Goal: Task Accomplishment & Management: Complete application form

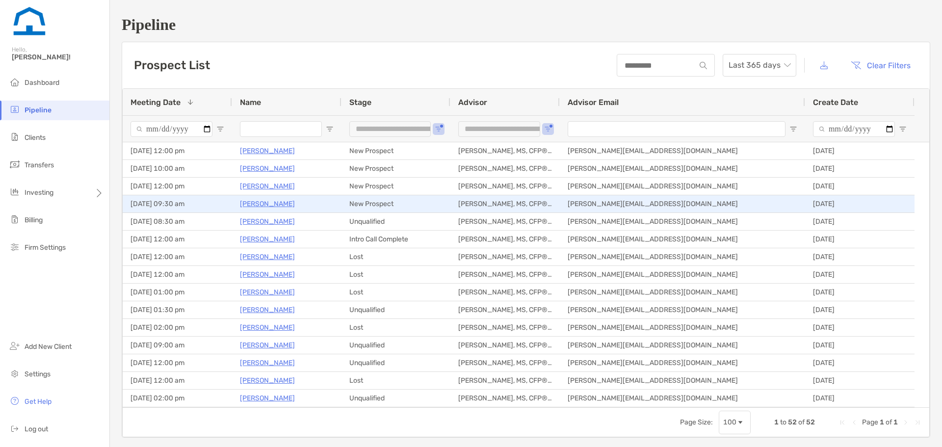
click at [260, 203] on p "[PERSON_NAME]" at bounding box center [267, 204] width 55 height 12
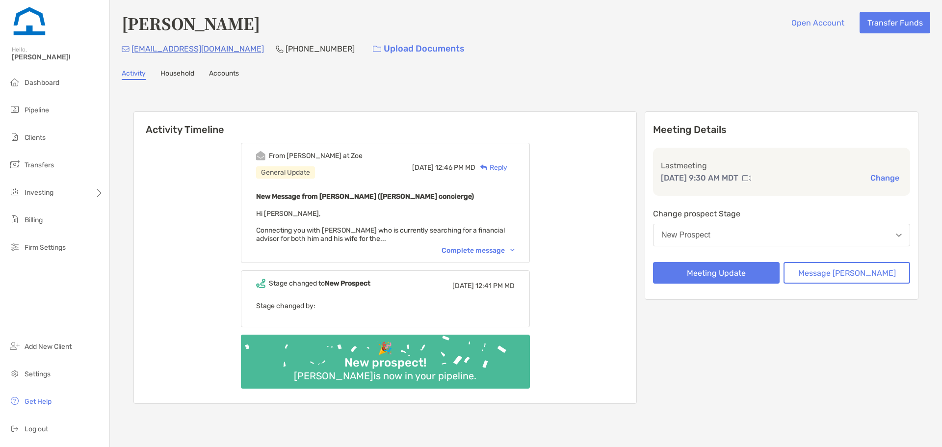
click at [478, 246] on div "From Brendan at Zoe General Update Tue, Sep 2 12:46 PM MD Reply New Message fro…" at bounding box center [385, 203] width 289 height 120
click at [479, 249] on div "Complete message" at bounding box center [477, 250] width 73 height 8
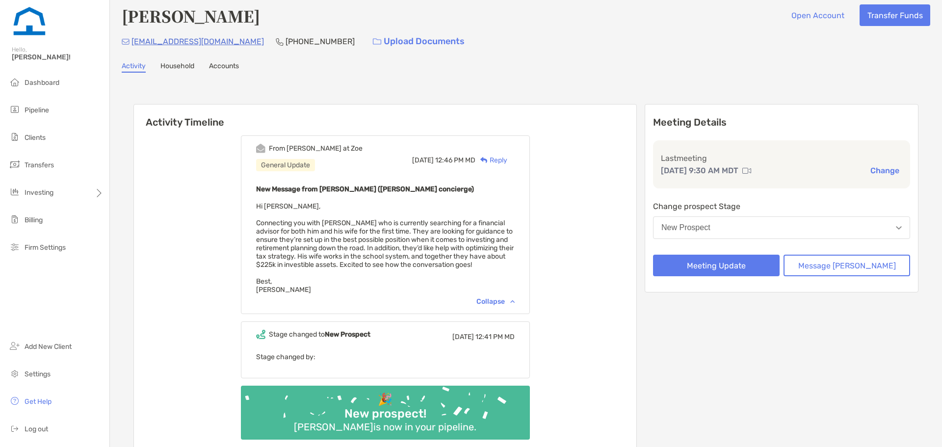
scroll to position [8, 0]
click at [710, 223] on div "New Prospect" at bounding box center [685, 227] width 49 height 9
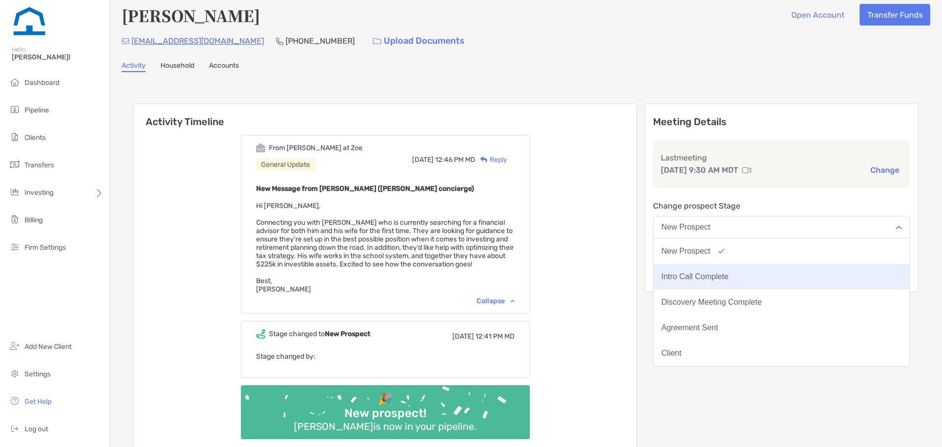
click at [710, 272] on button "Intro Call Complete" at bounding box center [781, 277] width 256 height 26
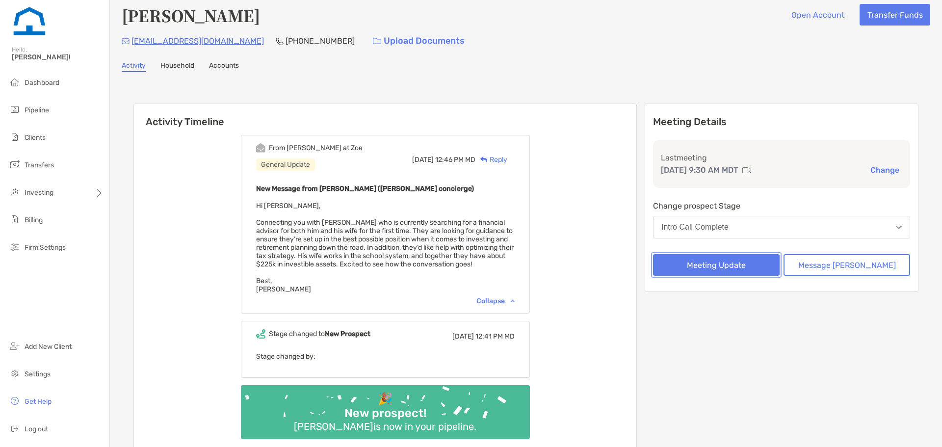
click at [712, 269] on button "Meeting Update" at bounding box center [716, 265] width 127 height 22
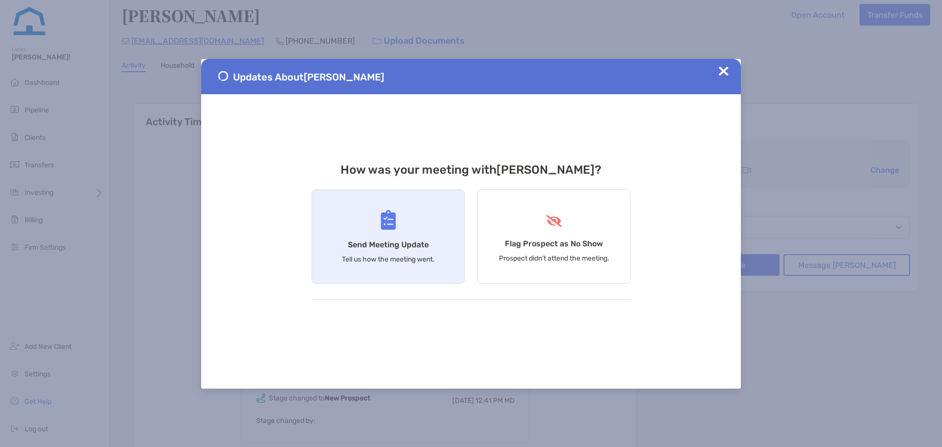
click at [389, 254] on div "Send Meeting Update Tell us how the meeting went." at bounding box center [387, 236] width 153 height 94
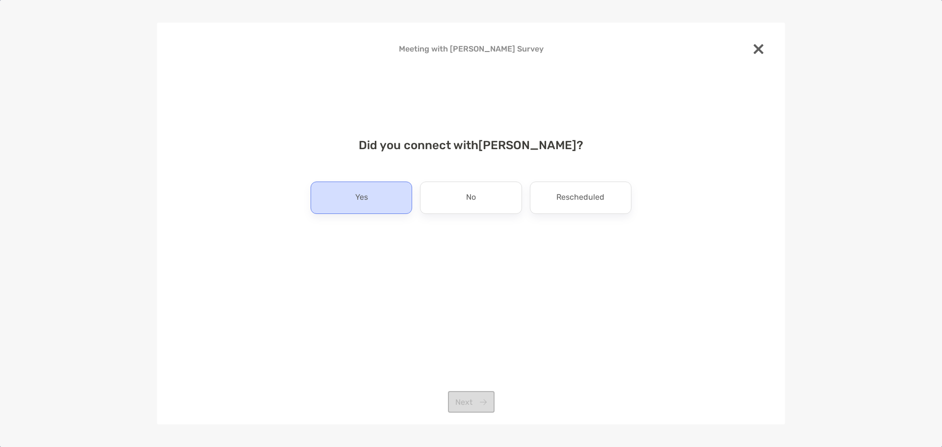
click at [389, 203] on div "Yes" at bounding box center [361, 197] width 102 height 32
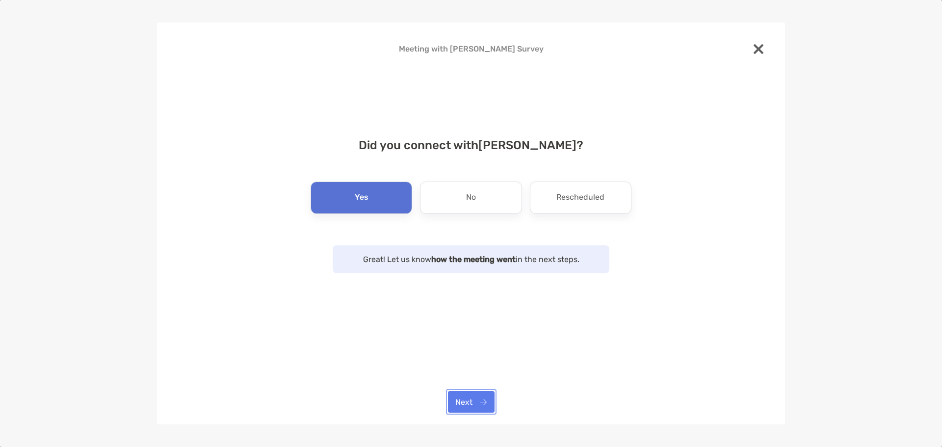
click at [474, 402] on button "Next" at bounding box center [471, 402] width 47 height 22
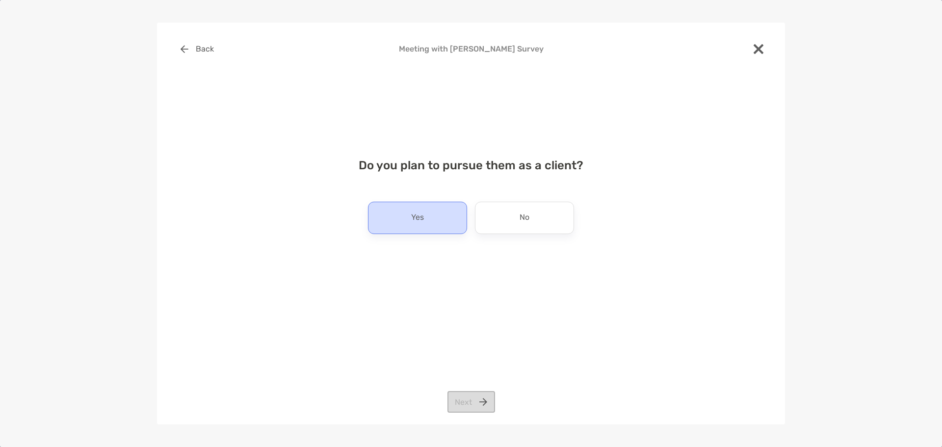
click at [429, 220] on div "Yes" at bounding box center [417, 218] width 99 height 32
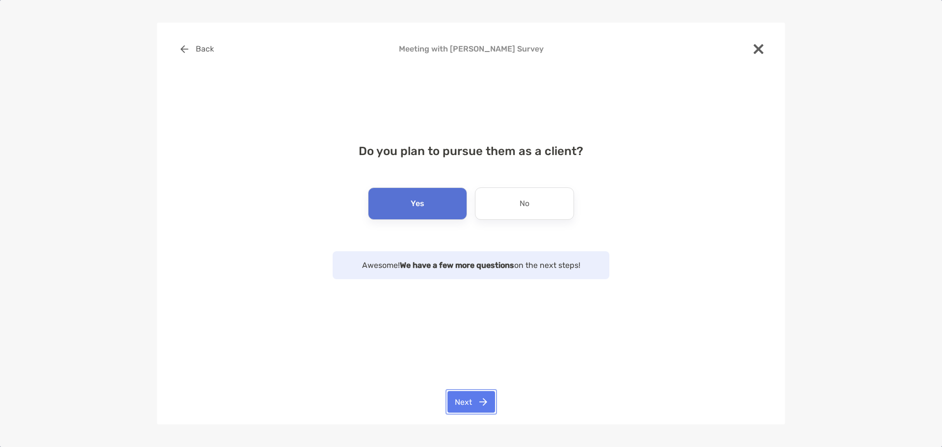
click at [469, 396] on button "Next" at bounding box center [471, 402] width 48 height 22
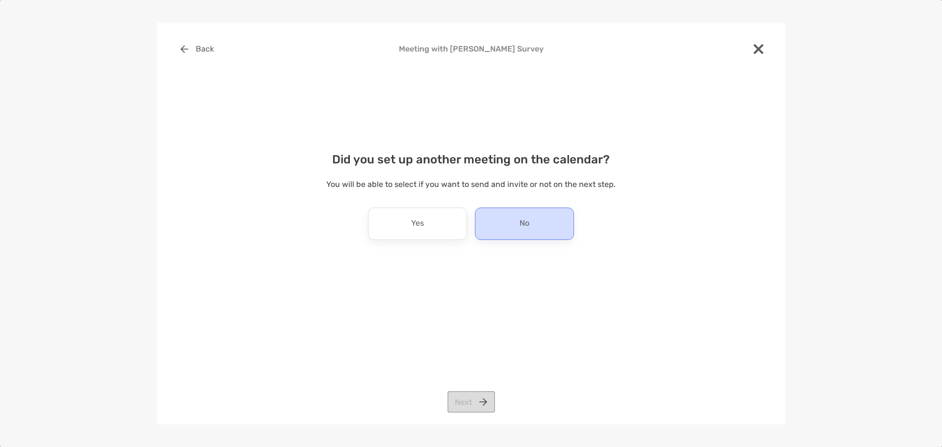
click at [499, 232] on div "No" at bounding box center [524, 223] width 99 height 32
click at [488, 402] on button "Next" at bounding box center [471, 402] width 48 height 22
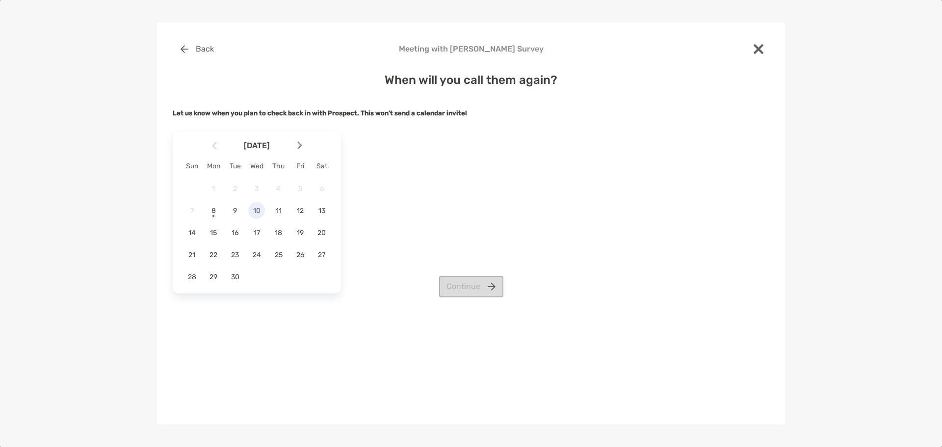
click at [259, 215] on div "10" at bounding box center [256, 210] width 17 height 17
click at [452, 286] on button "Continue" at bounding box center [471, 287] width 64 height 22
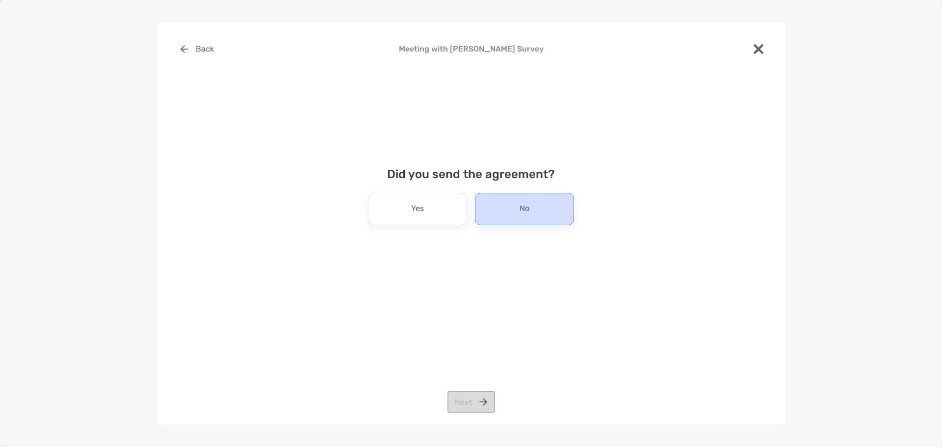
click at [496, 212] on div "No" at bounding box center [524, 209] width 99 height 32
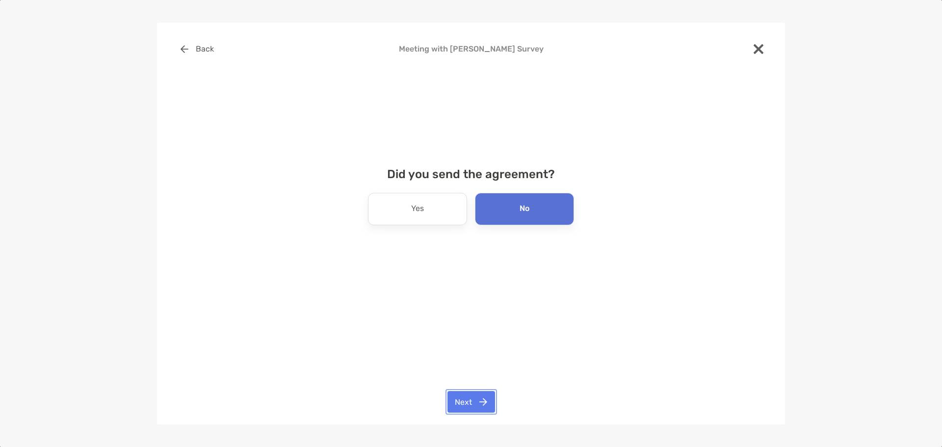
click at [483, 399] on button "Next" at bounding box center [471, 402] width 48 height 22
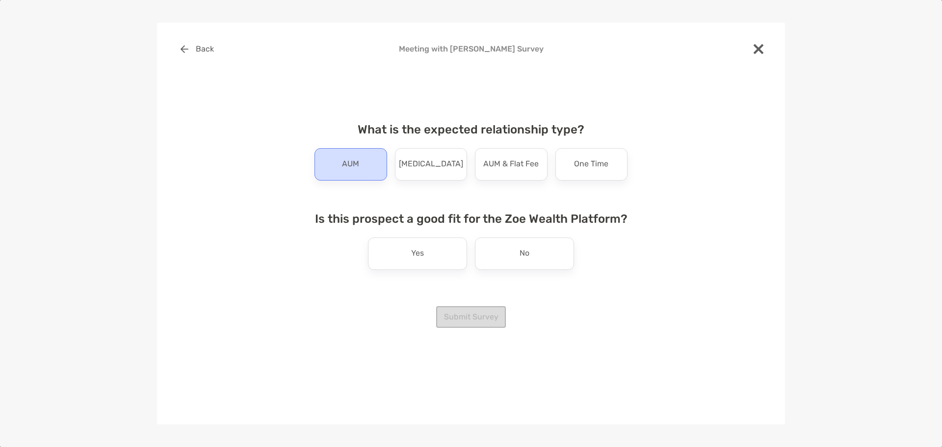
click at [363, 167] on div "AUM" at bounding box center [350, 164] width 73 height 32
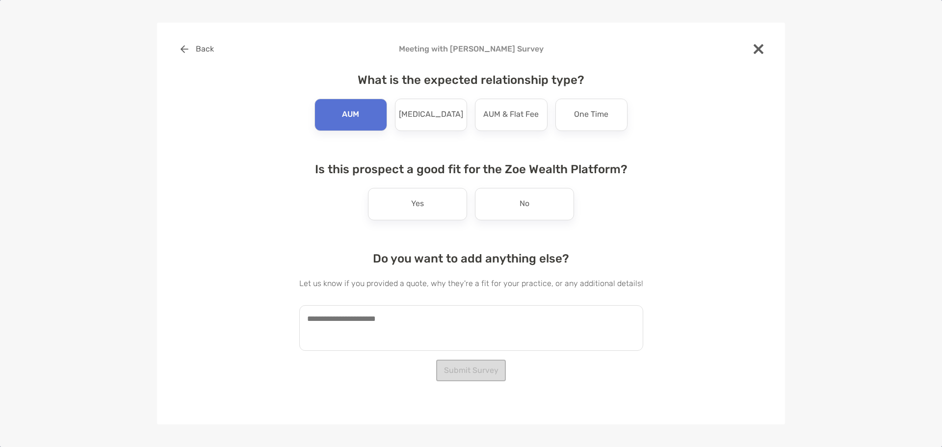
click at [474, 258] on h4 "Do you want to add anything else?" at bounding box center [471, 259] width 344 height 14
click at [522, 213] on div "No" at bounding box center [524, 204] width 99 height 32
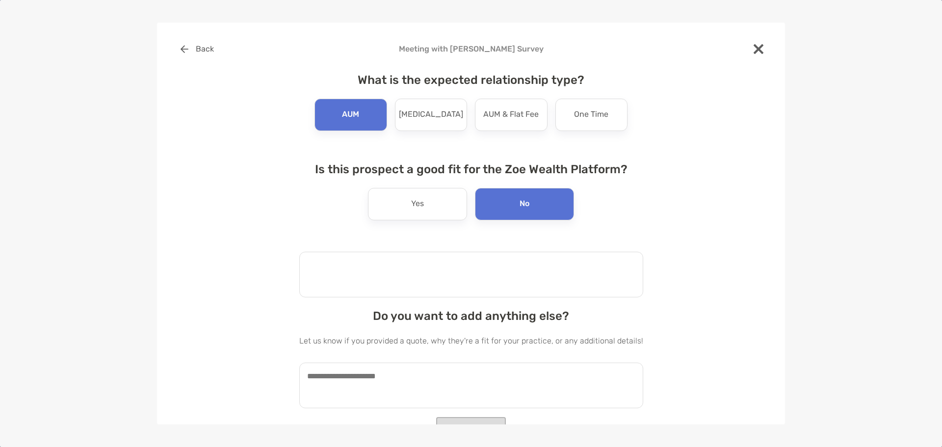
click at [509, 274] on textarea at bounding box center [471, 275] width 344 height 46
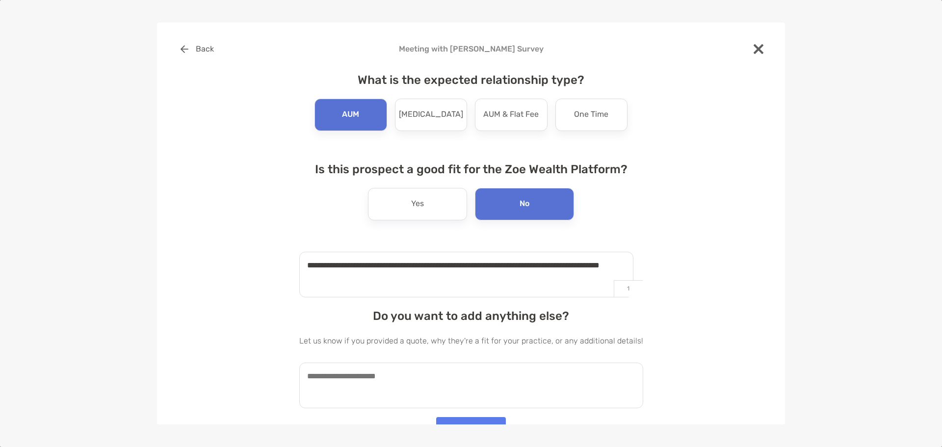
type textarea "**********"
click at [439, 387] on textarea at bounding box center [471, 385] width 344 height 46
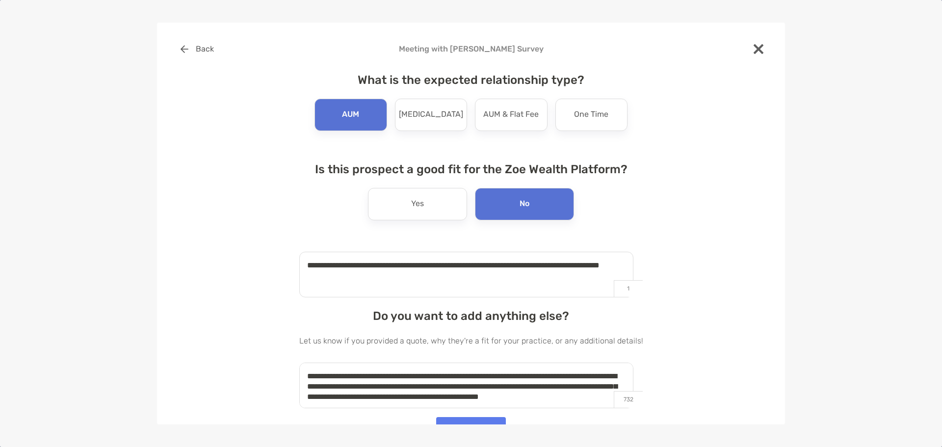
scroll to position [4, 0]
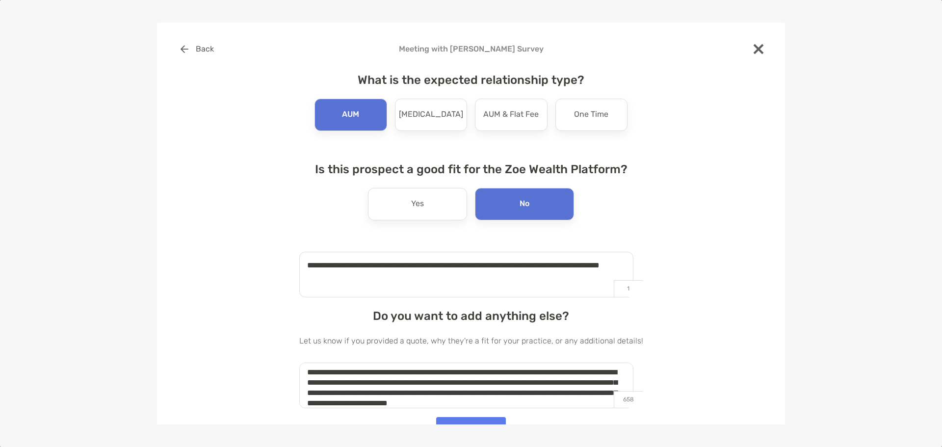
click at [465, 399] on textarea "**********" at bounding box center [466, 385] width 334 height 46
click at [601, 402] on textarea "**********" at bounding box center [466, 385] width 334 height 46
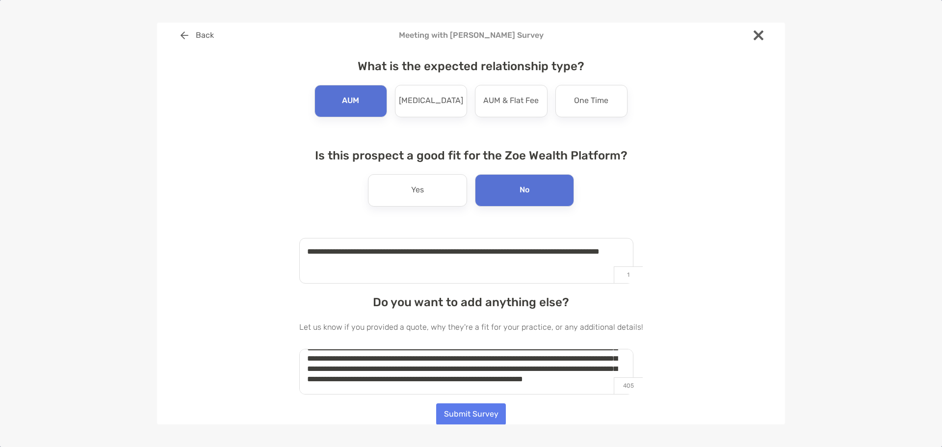
scroll to position [45, 0]
type textarea "**********"
click at [473, 413] on button "Submit Survey" at bounding box center [471, 414] width 70 height 22
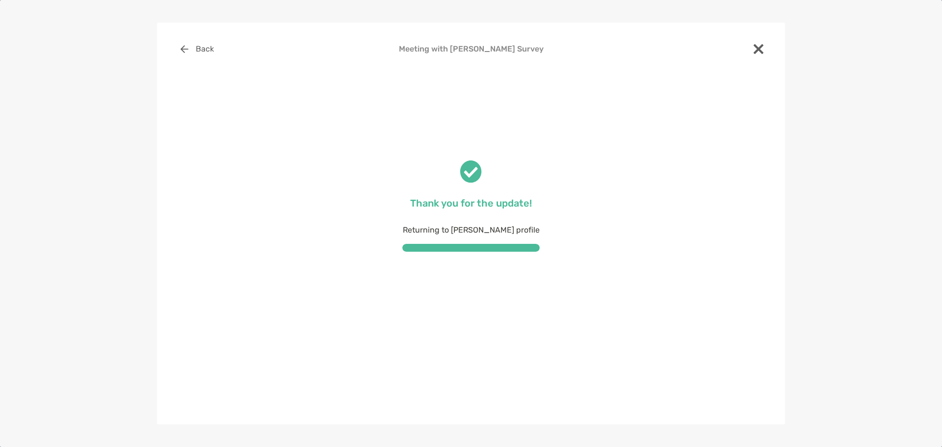
scroll to position [0, 0]
